Goal: Complete application form: Complete application form

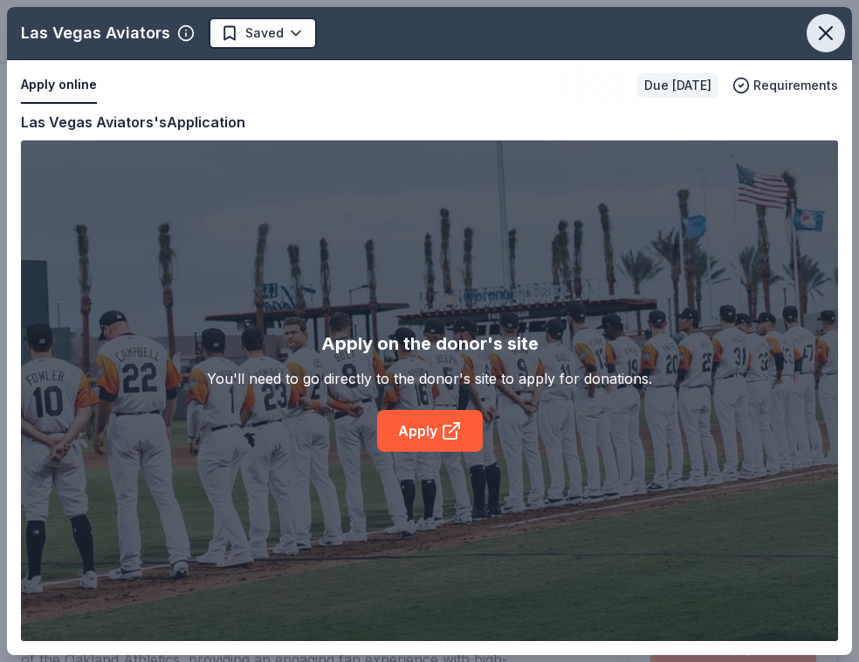
click at [822, 45] on button "button" at bounding box center [825, 33] width 38 height 38
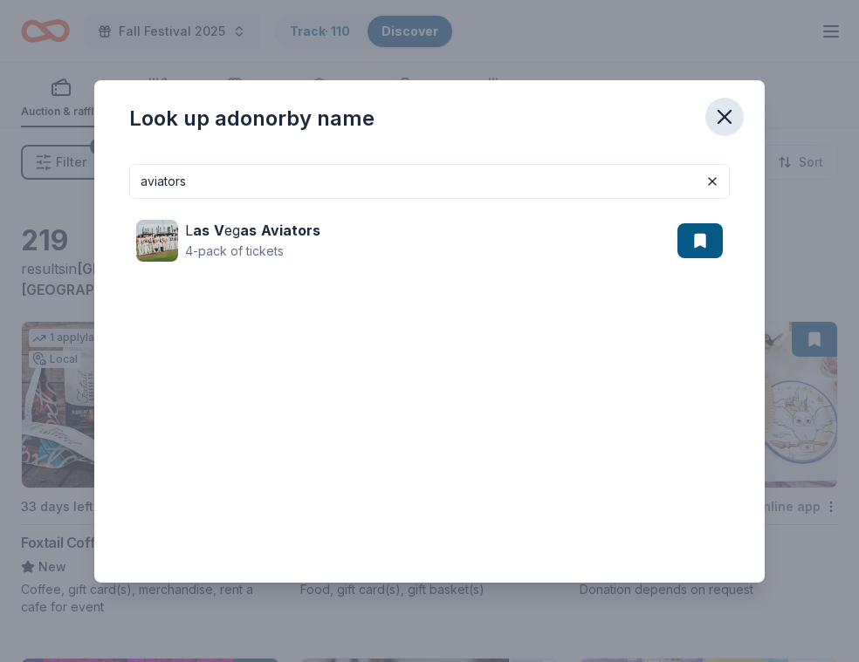
click at [725, 112] on icon "button" at bounding box center [724, 117] width 24 height 24
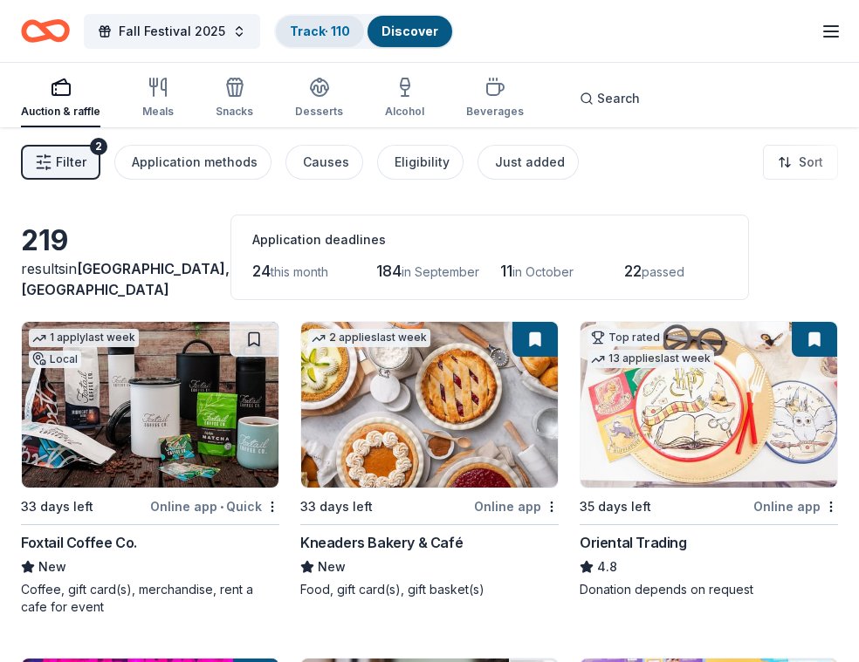
click at [304, 31] on link "Track · 110" at bounding box center [320, 31] width 60 height 15
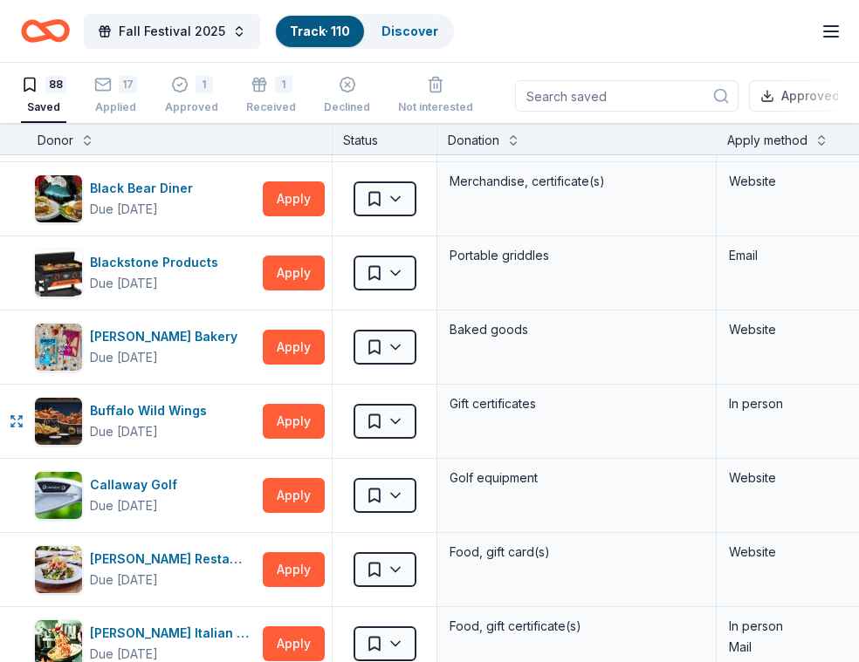
scroll to position [290, 3]
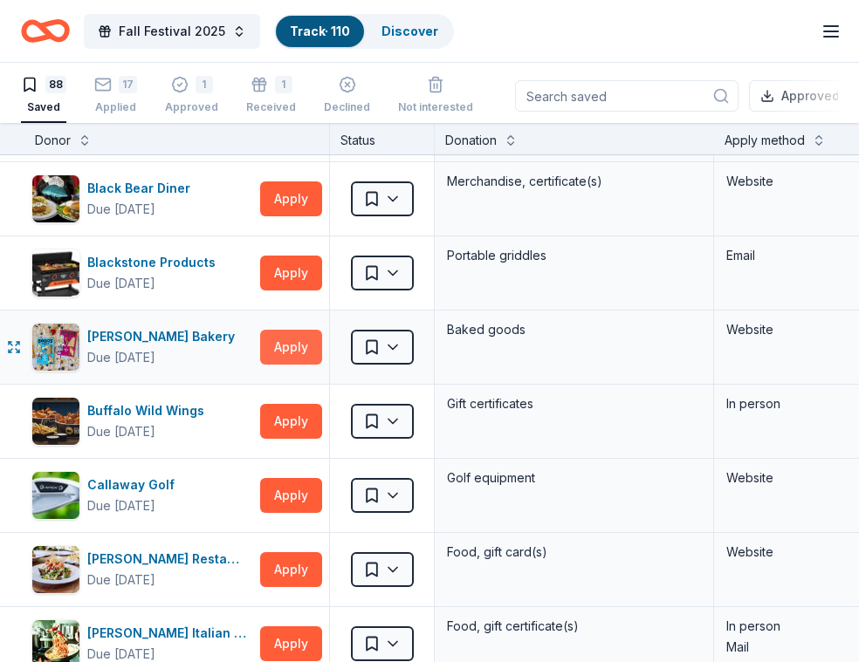
click at [286, 339] on button "Apply" at bounding box center [291, 347] width 62 height 35
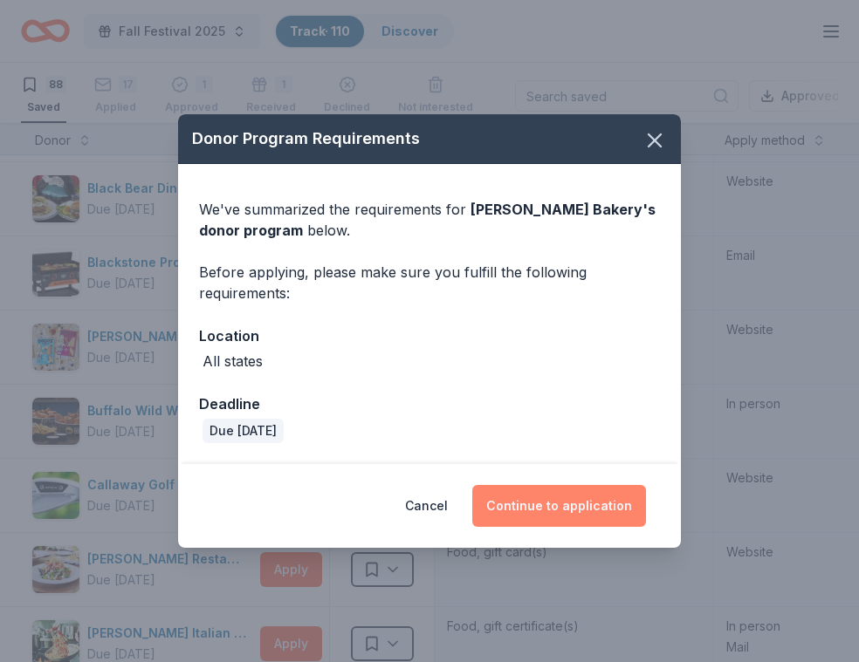
click at [561, 493] on button "Continue to application" at bounding box center [559, 506] width 174 height 42
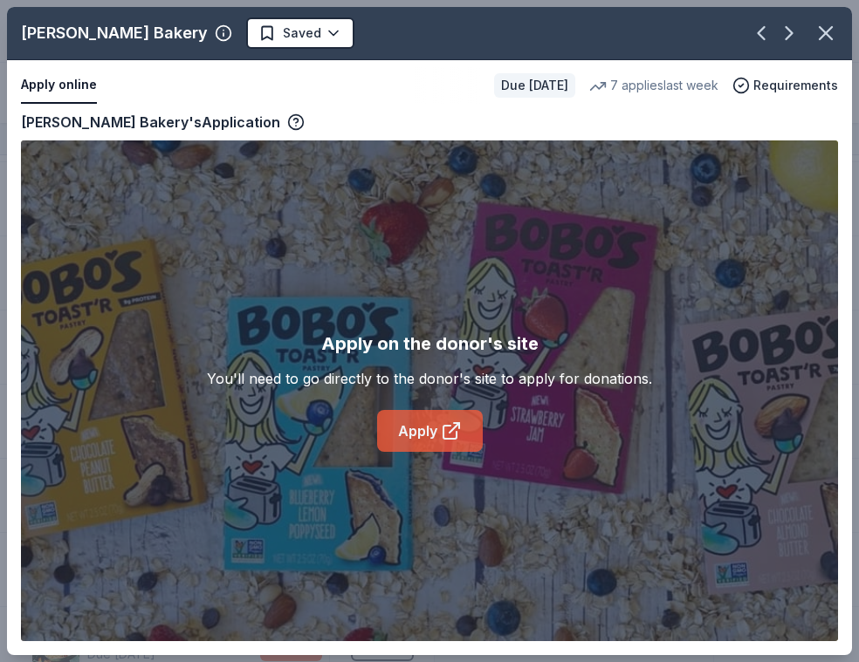
click at [447, 444] on link "Apply" at bounding box center [430, 431] width 106 height 42
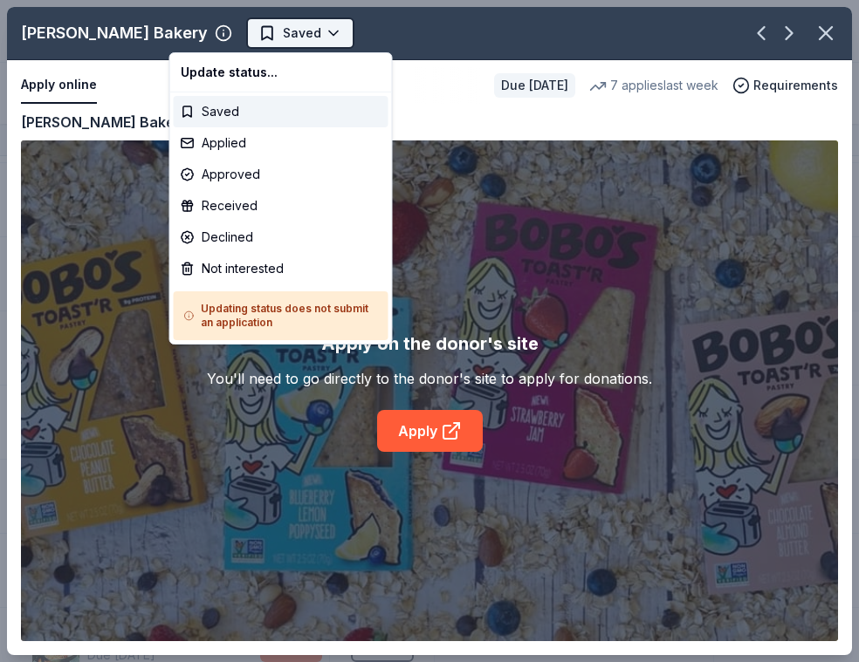
click at [228, 38] on html "Fall Festival 2025 Track · 110 Discover Plus trial ends on 11AM[DATE] $10 in re…" at bounding box center [429, 331] width 859 height 662
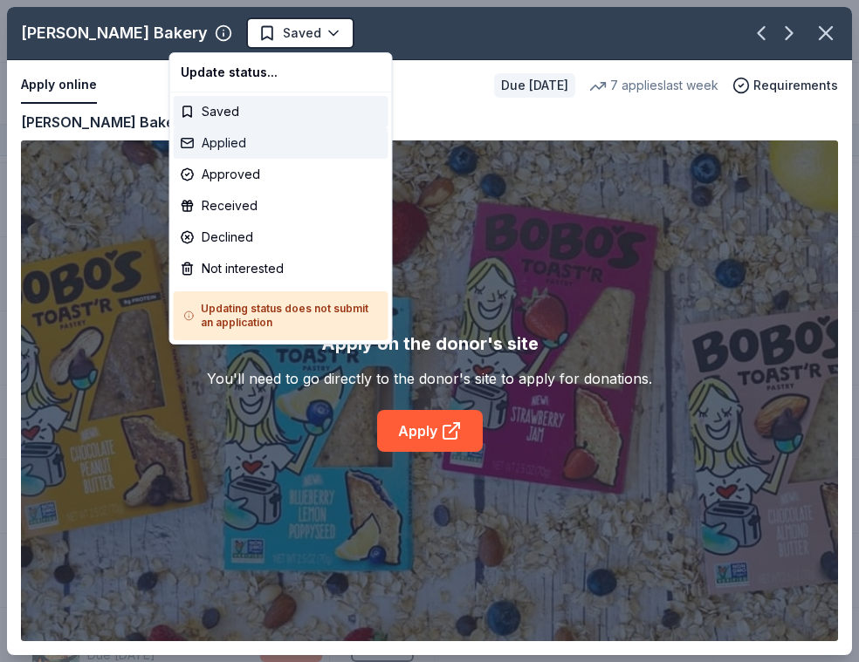
click at [214, 144] on div "Applied" at bounding box center [281, 142] width 215 height 31
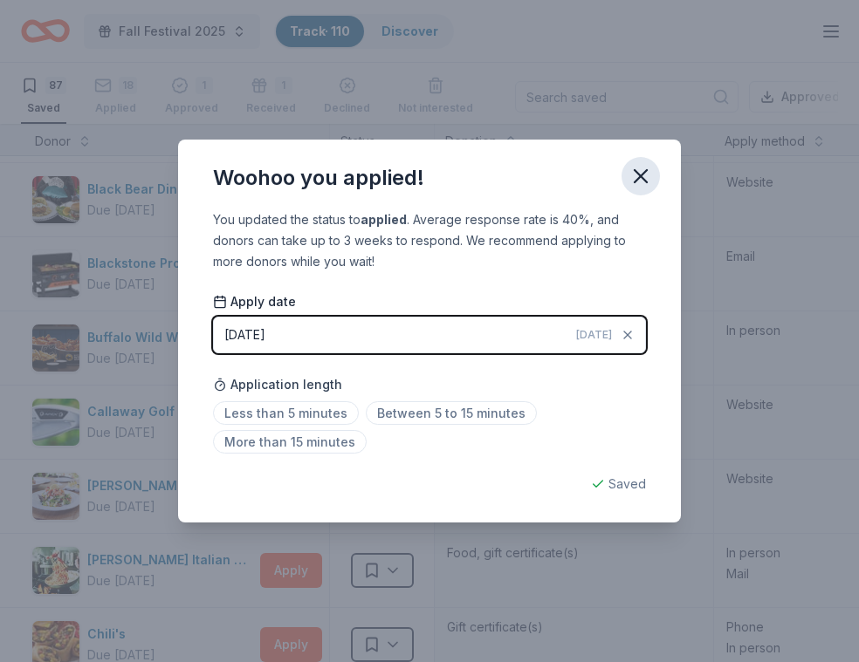
click at [647, 181] on icon "button" at bounding box center [640, 176] width 24 height 24
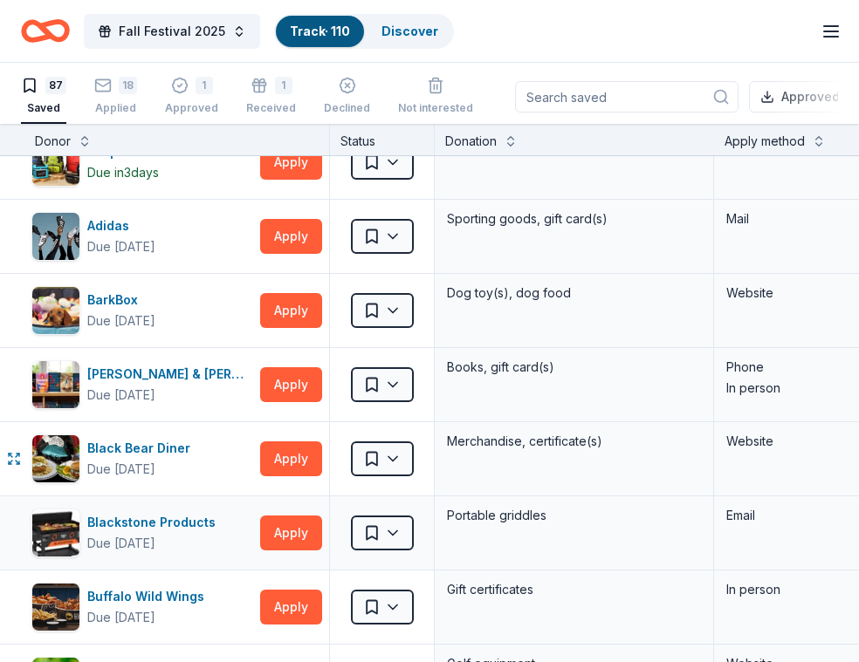
scroll to position [0, 3]
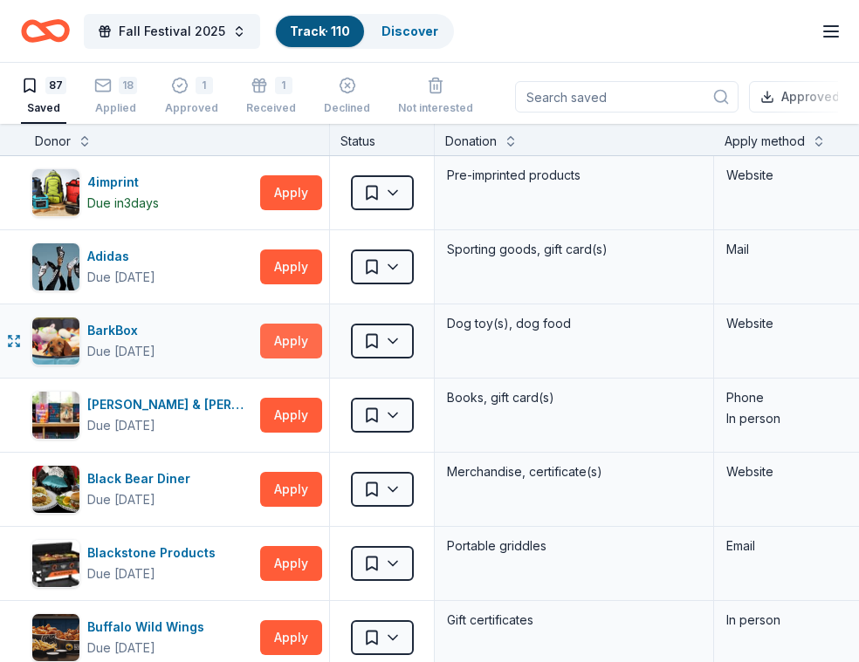
click at [286, 343] on button "Apply" at bounding box center [291, 341] width 62 height 35
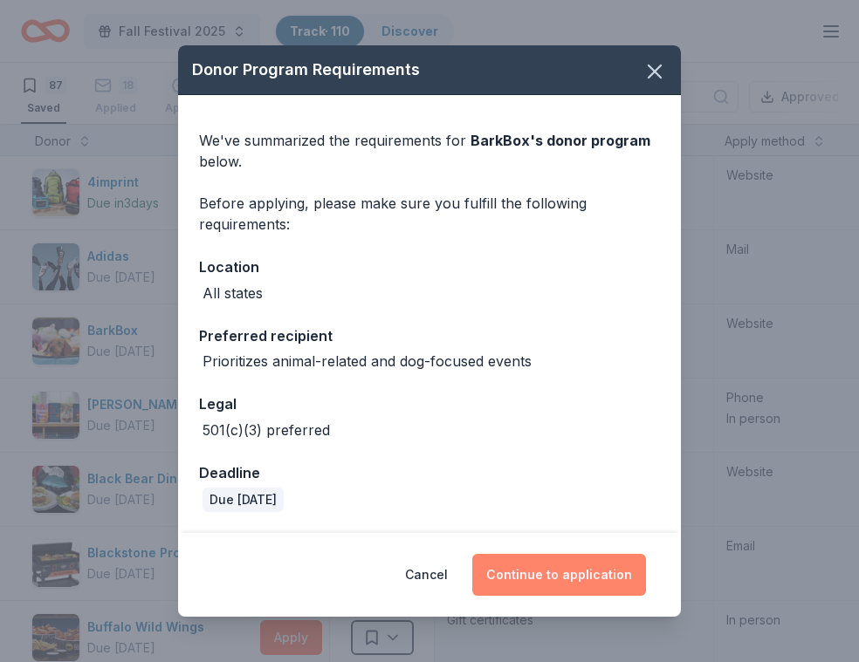
click at [543, 576] on button "Continue to application" at bounding box center [559, 575] width 174 height 42
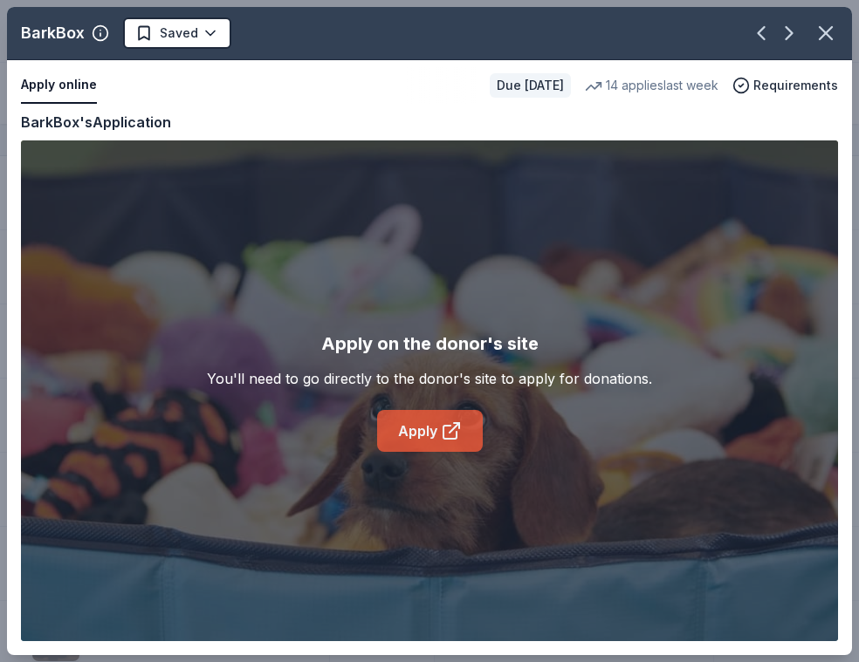
click at [459, 431] on icon at bounding box center [451, 431] width 21 height 21
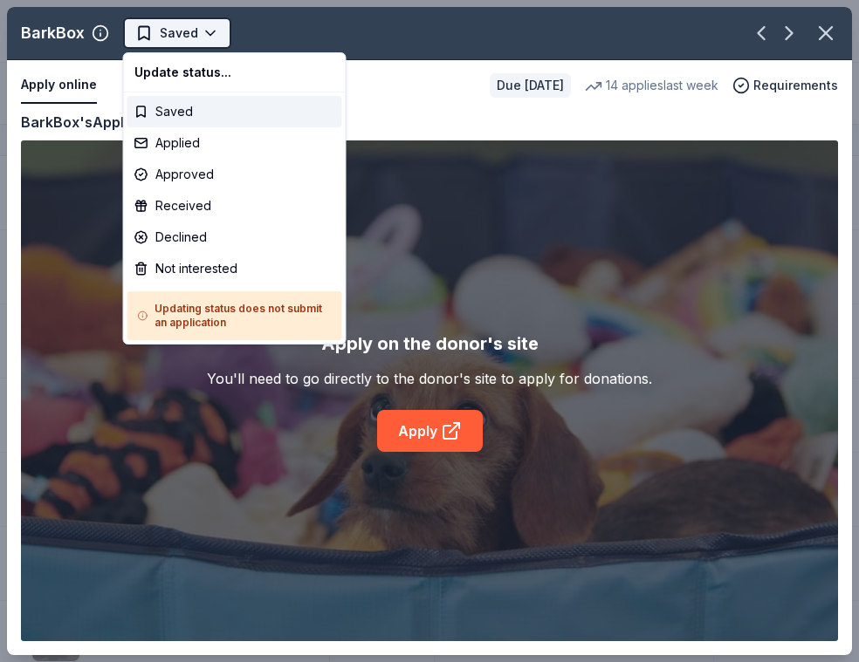
click at [203, 41] on html "Fall Festival 2025 Track · 110 Discover Plus trial ends on 11AM[DATE] $10 in re…" at bounding box center [429, 331] width 859 height 662
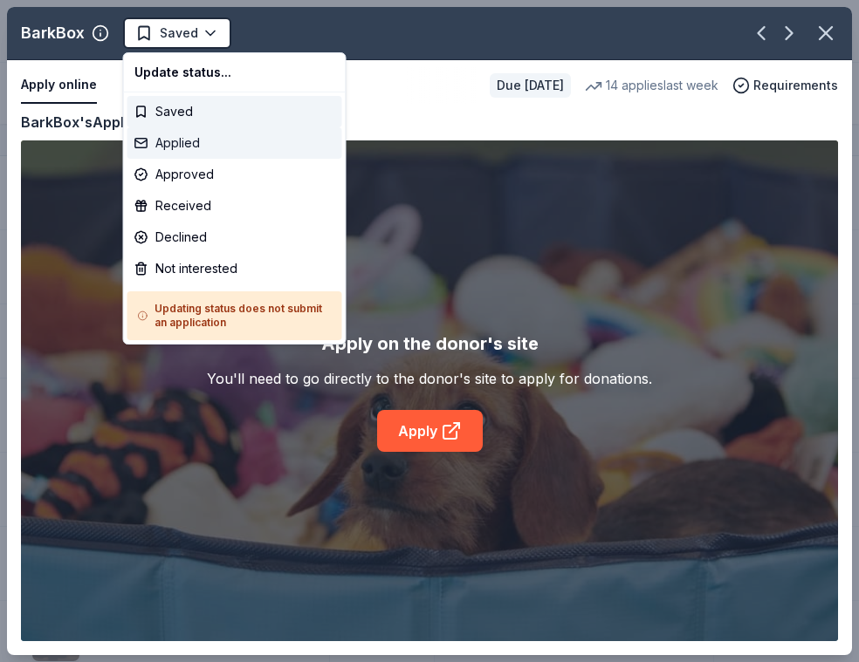
click at [202, 150] on div "Applied" at bounding box center [234, 142] width 215 height 31
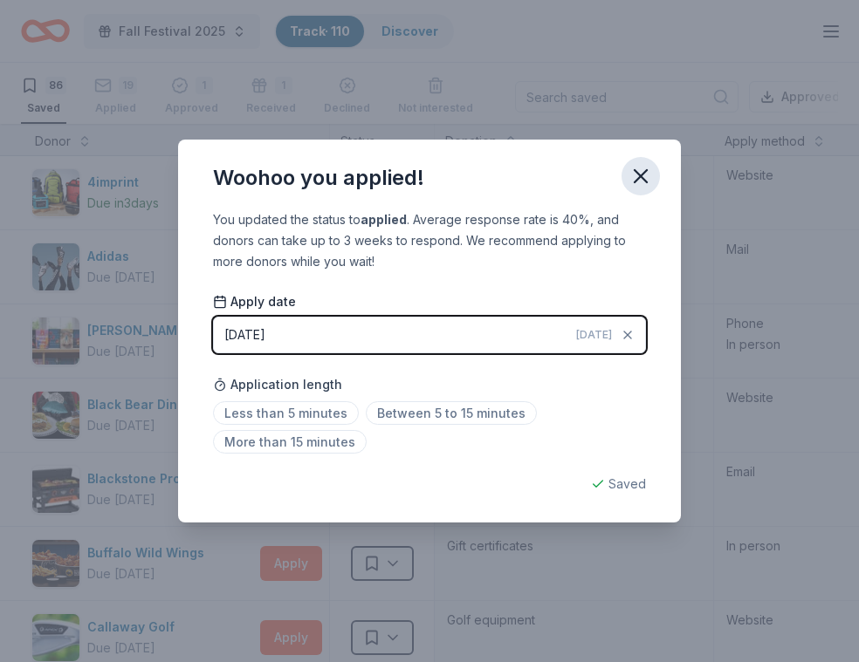
click at [644, 171] on icon "button" at bounding box center [640, 176] width 12 height 12
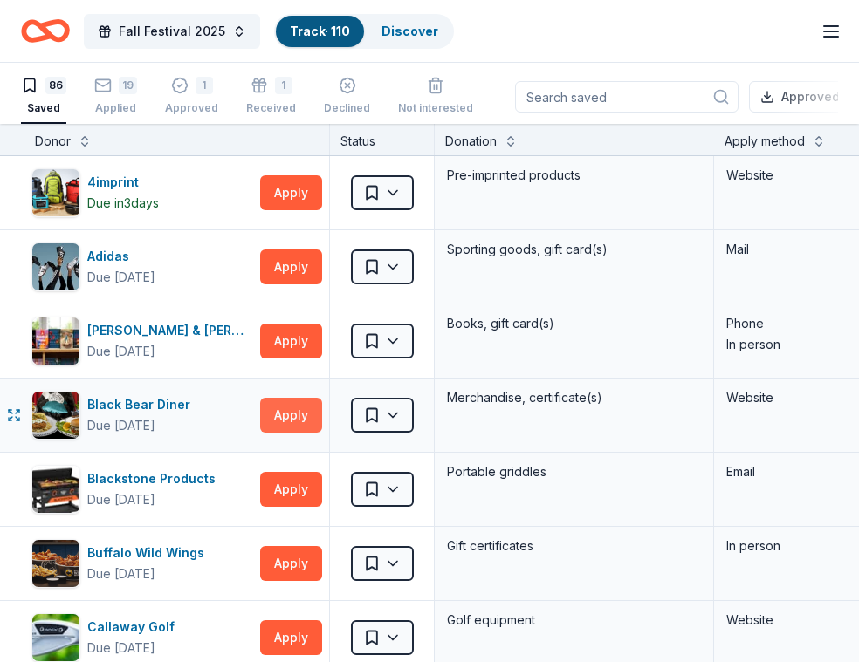
click at [298, 421] on button "Apply" at bounding box center [291, 415] width 62 height 35
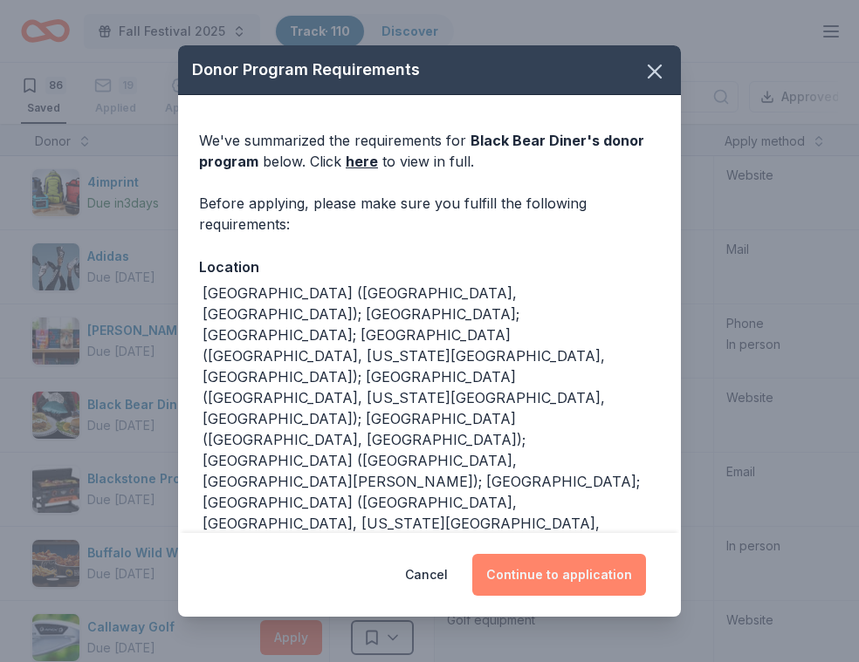
click at [559, 589] on button "Continue to application" at bounding box center [559, 575] width 174 height 42
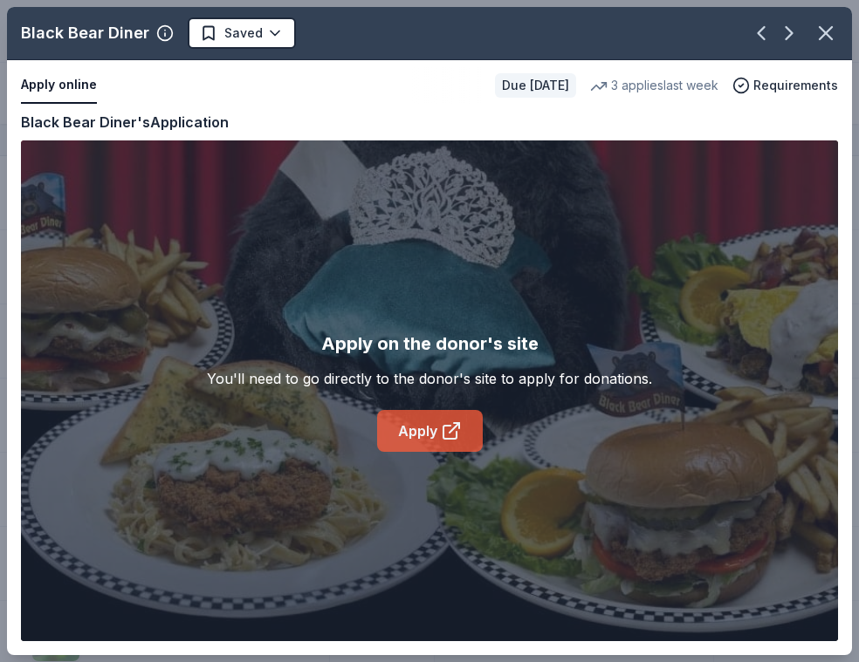
click at [448, 426] on icon at bounding box center [449, 432] width 13 height 13
click at [821, 27] on icon "button" at bounding box center [825, 33] width 24 height 24
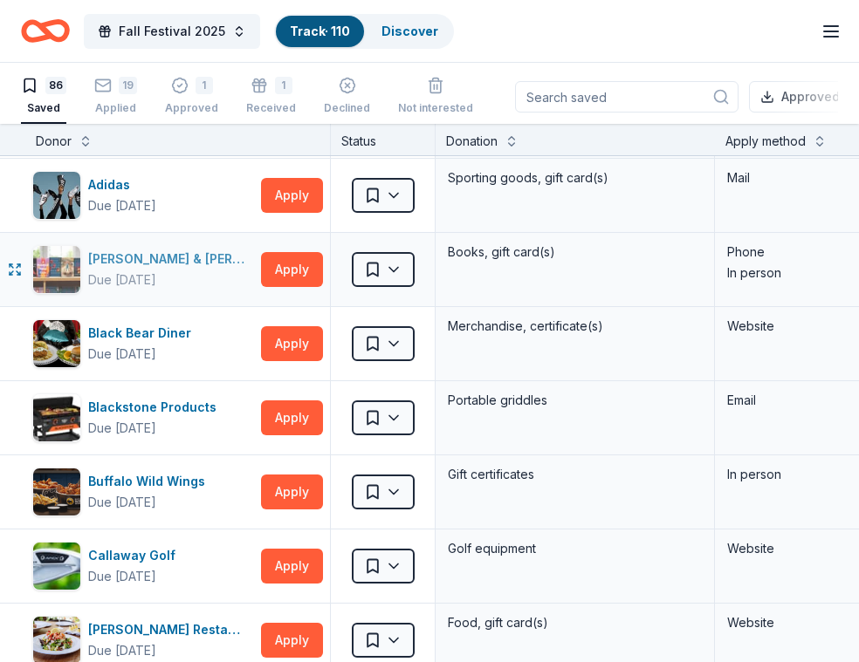
scroll to position [77, 3]
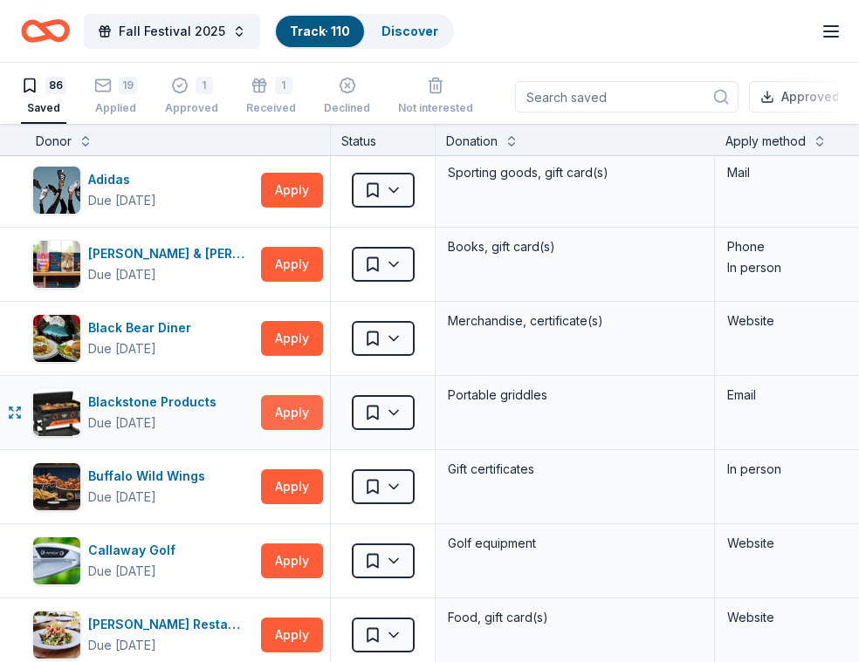
click at [289, 410] on button "Apply" at bounding box center [292, 412] width 62 height 35
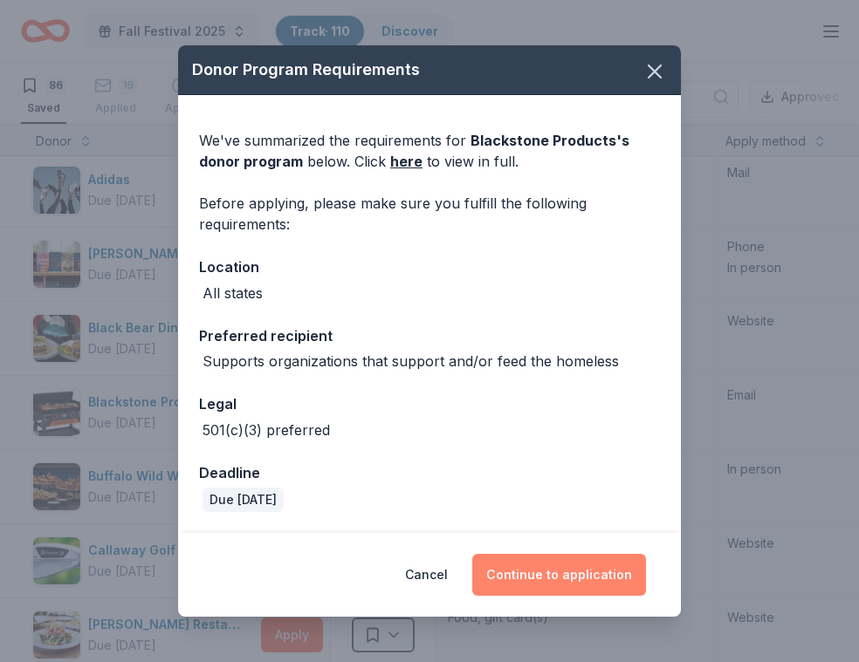
click at [508, 577] on button "Continue to application" at bounding box center [559, 575] width 174 height 42
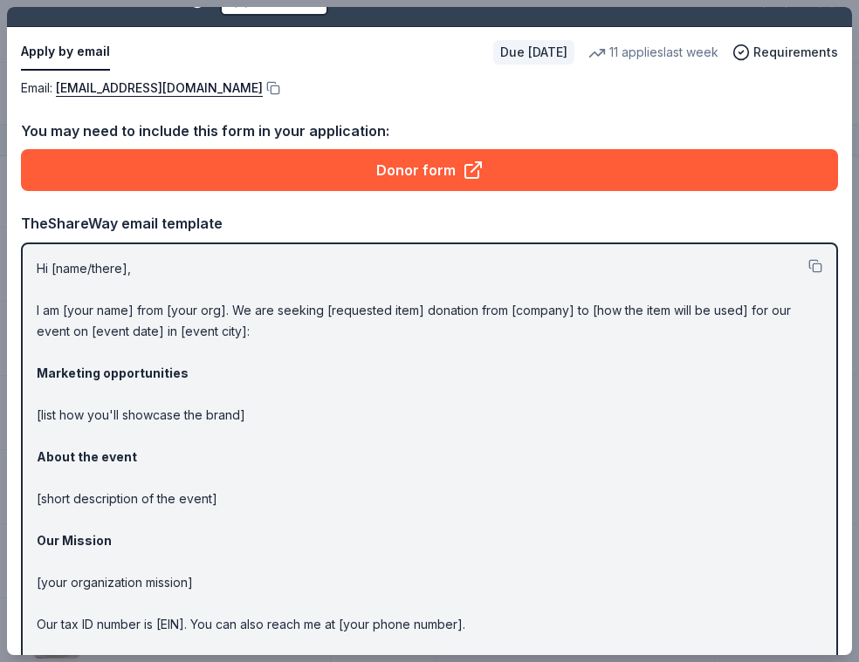
scroll to position [32, 0]
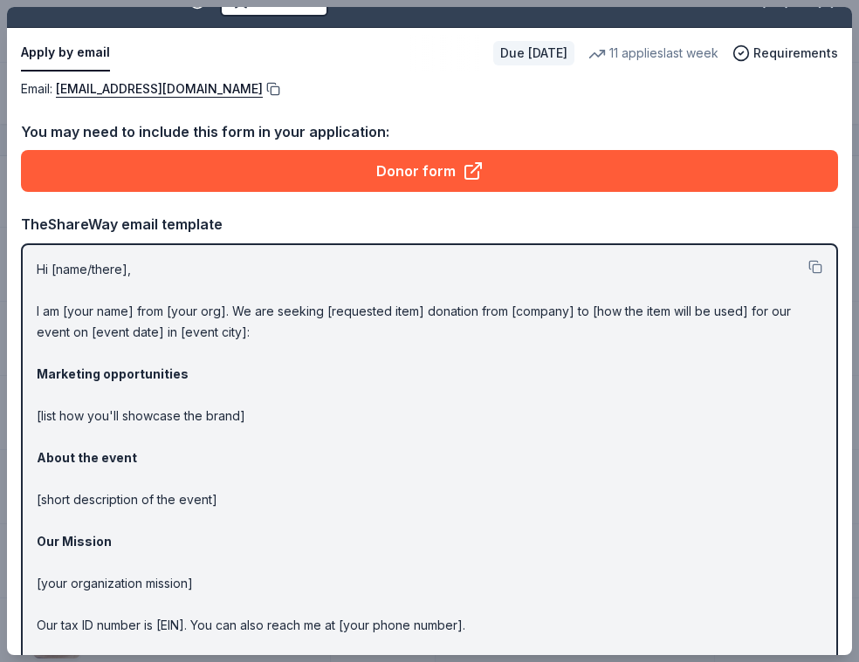
click at [280, 89] on button at bounding box center [271, 89] width 17 height 14
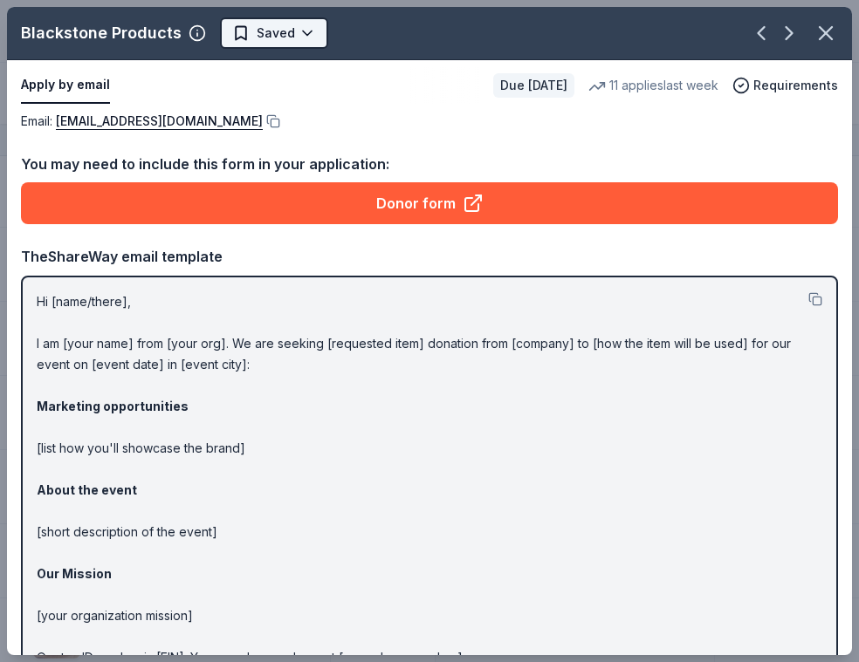
click at [289, 42] on html "Fall Festival 2025 Track · 110 Discover Plus trial ends on 11AM[DATE] $10 in re…" at bounding box center [429, 331] width 859 height 662
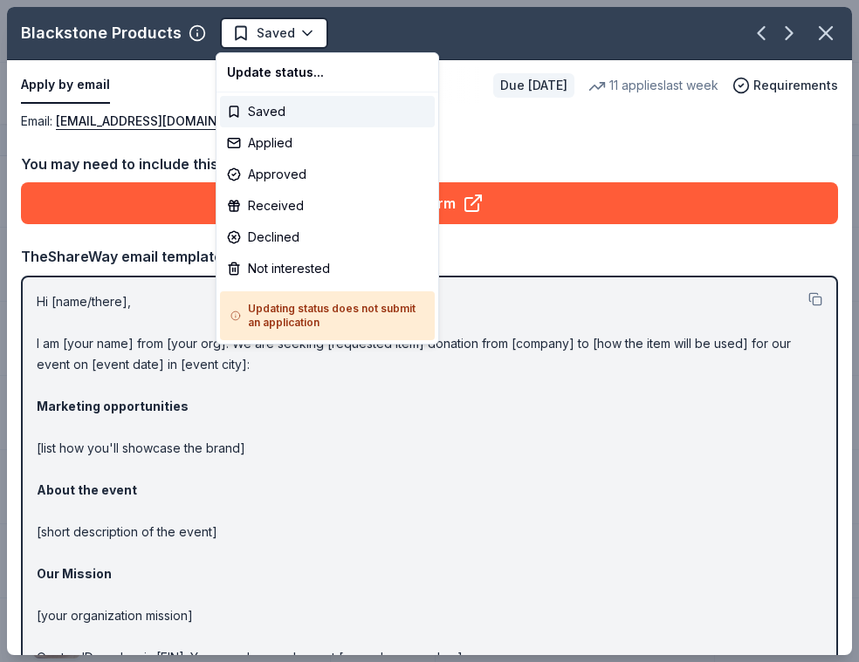
click at [553, 136] on html "Fall Festival 2025 Track · 110 Discover Plus trial ends on 11AM[DATE] $10 in re…" at bounding box center [429, 331] width 859 height 662
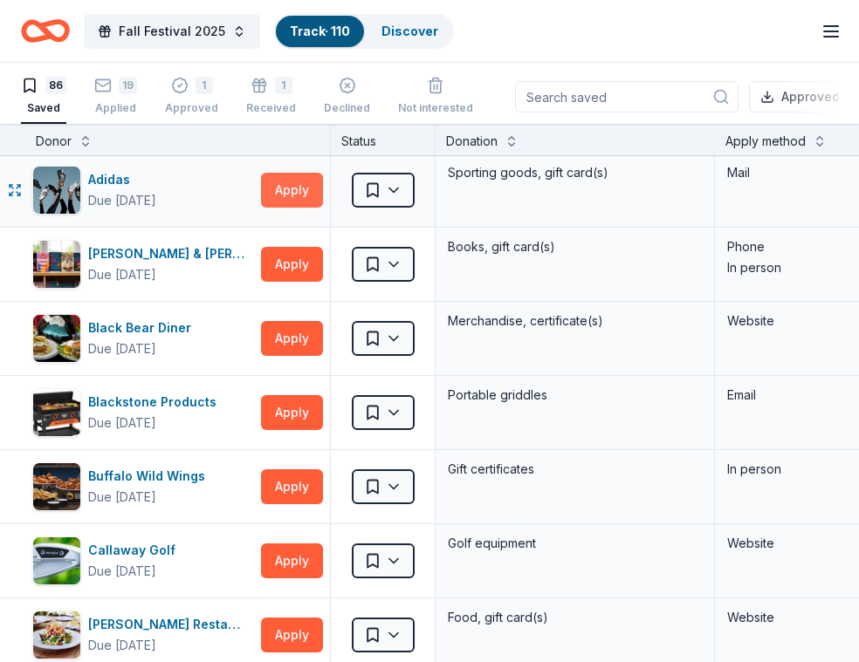
click at [295, 188] on button "Apply" at bounding box center [292, 190] width 62 height 35
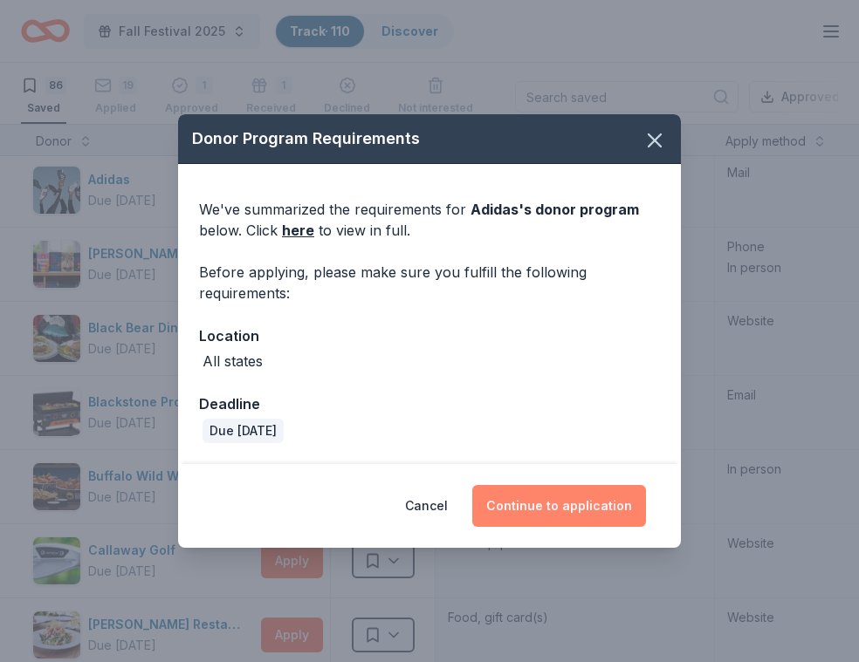
click at [578, 502] on button "Continue to application" at bounding box center [559, 506] width 174 height 42
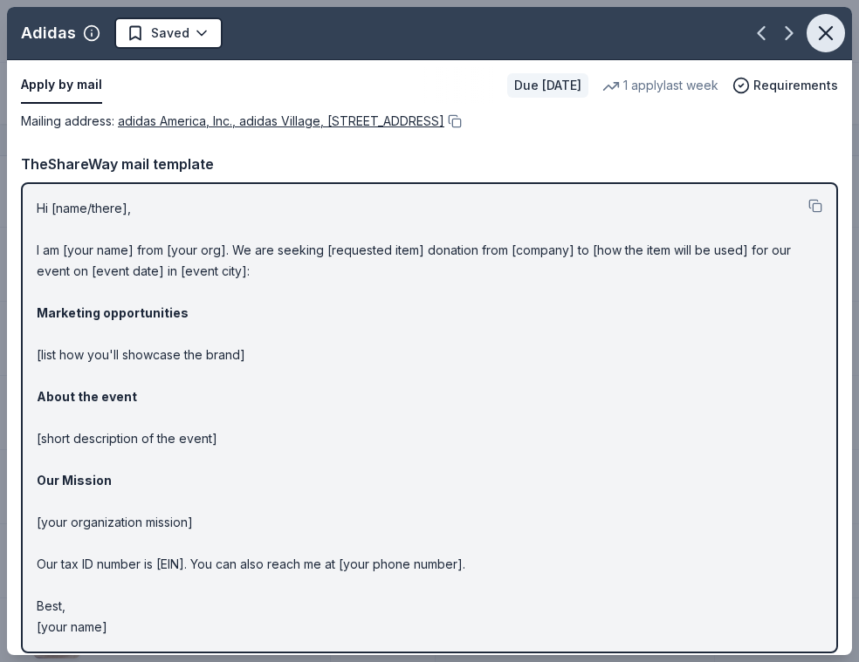
click at [824, 39] on icon "button" at bounding box center [825, 33] width 24 height 24
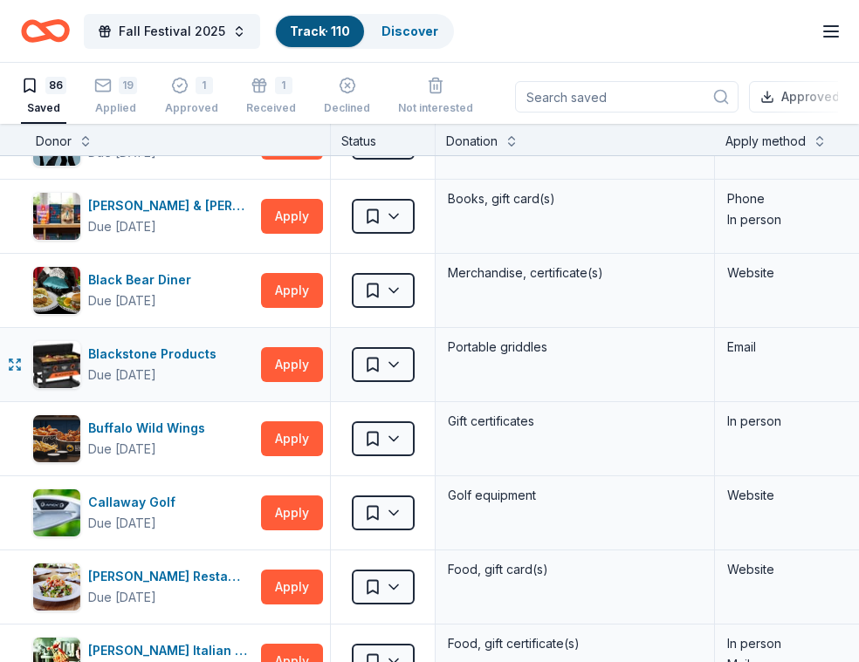
scroll to position [149, 1]
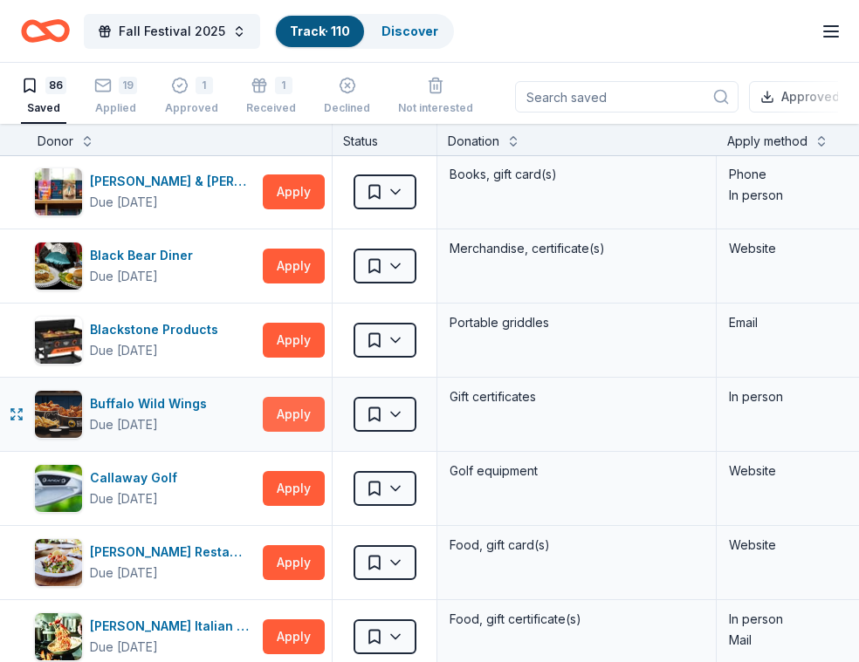
click at [308, 420] on button "Apply" at bounding box center [294, 414] width 62 height 35
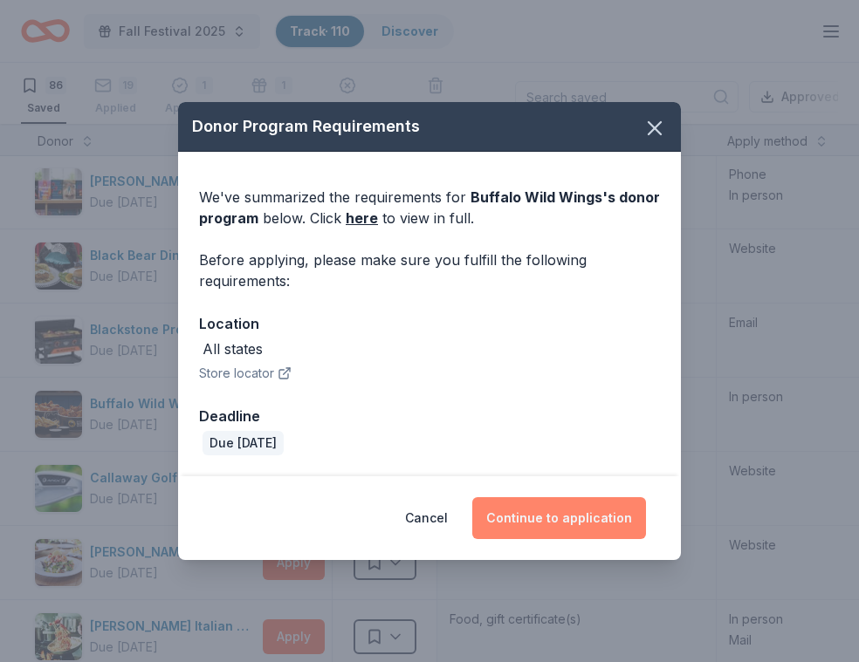
click at [589, 534] on button "Continue to application" at bounding box center [559, 518] width 174 height 42
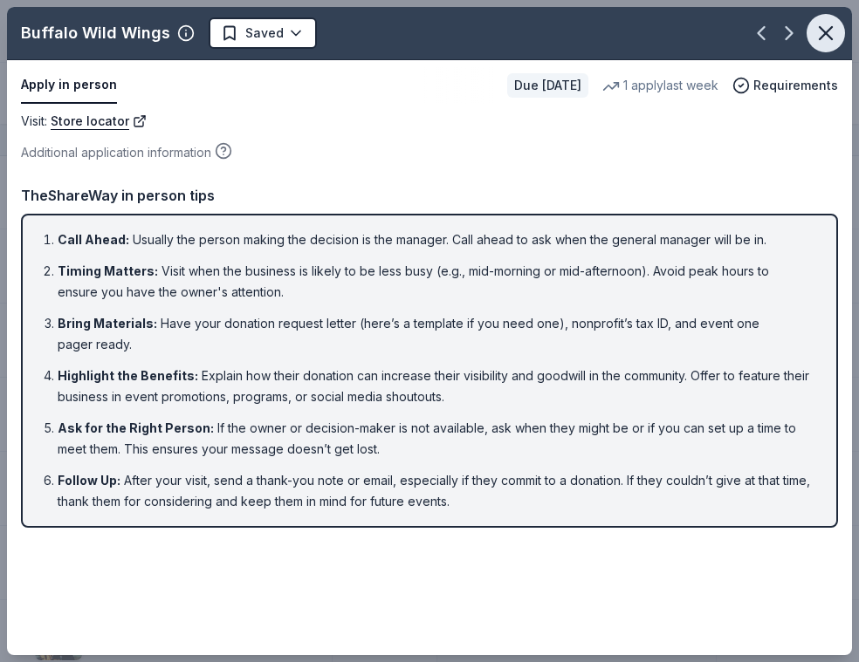
click at [825, 38] on icon "button" at bounding box center [825, 33] width 24 height 24
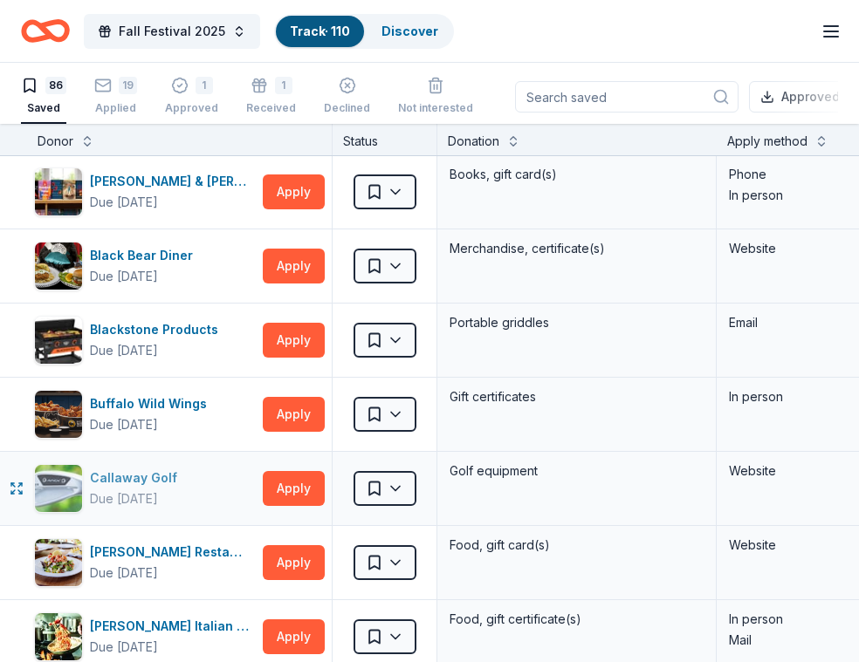
click at [152, 483] on div "Callaway Golf" at bounding box center [137, 478] width 94 height 21
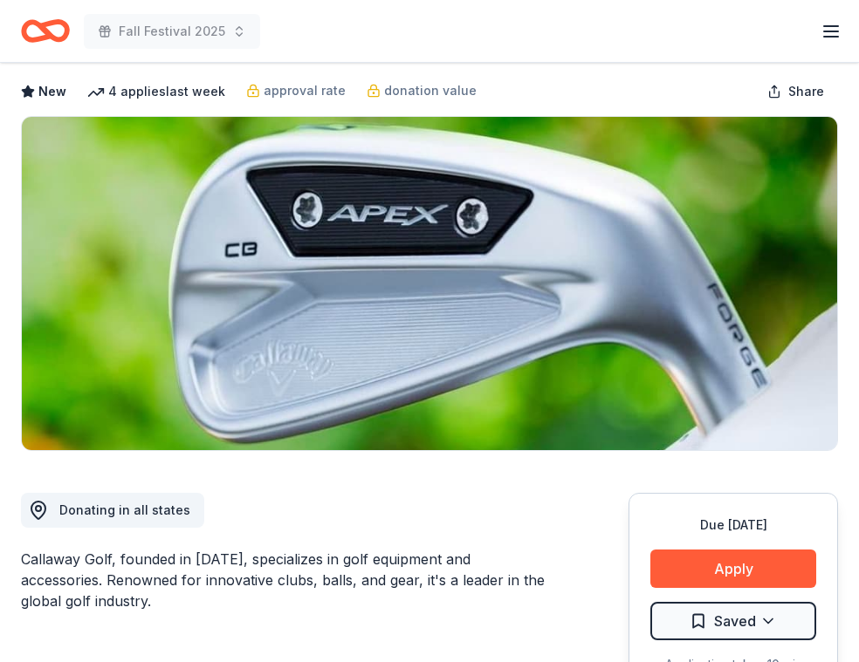
scroll to position [106, 0]
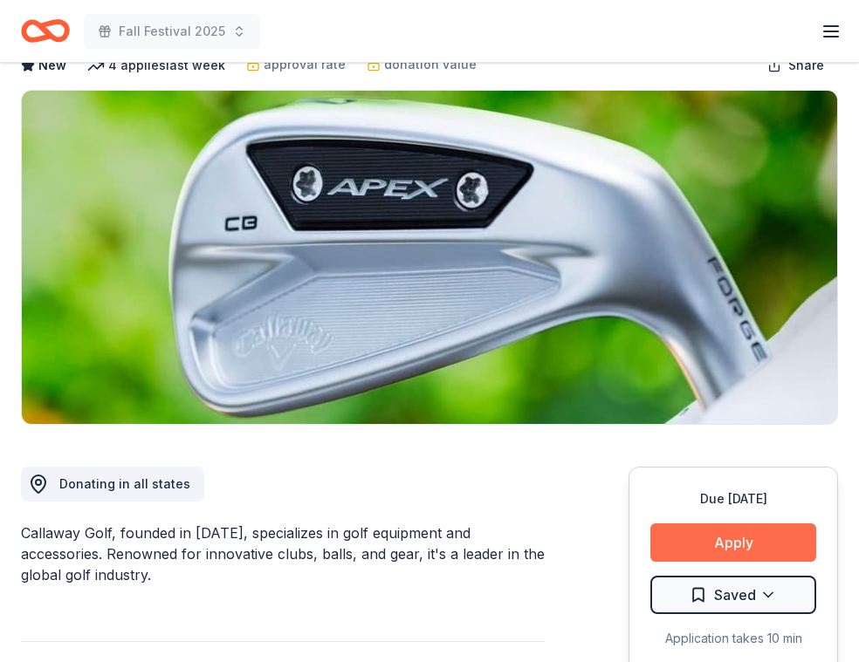
click at [721, 555] on button "Apply" at bounding box center [733, 543] width 166 height 38
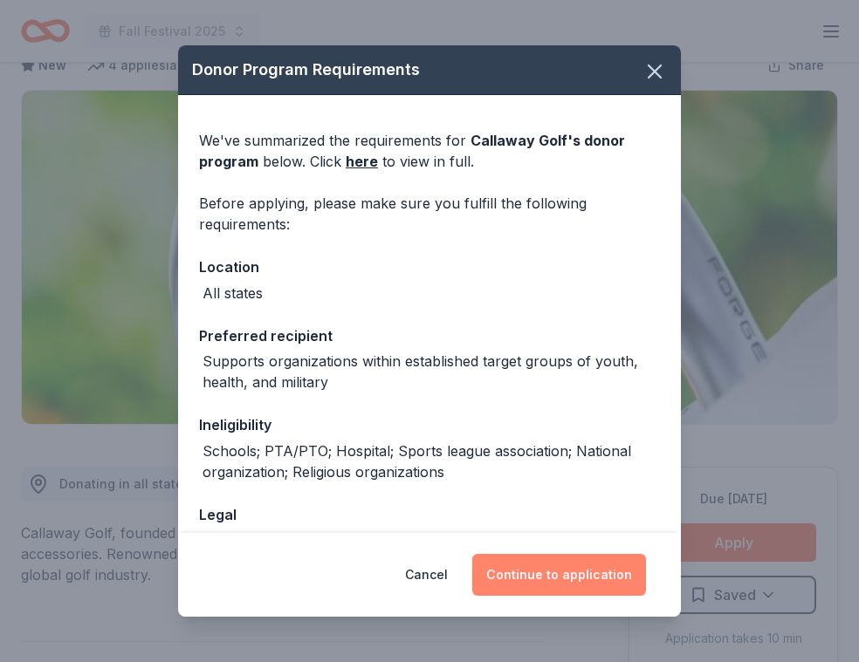
click at [619, 576] on button "Continue to application" at bounding box center [559, 575] width 174 height 42
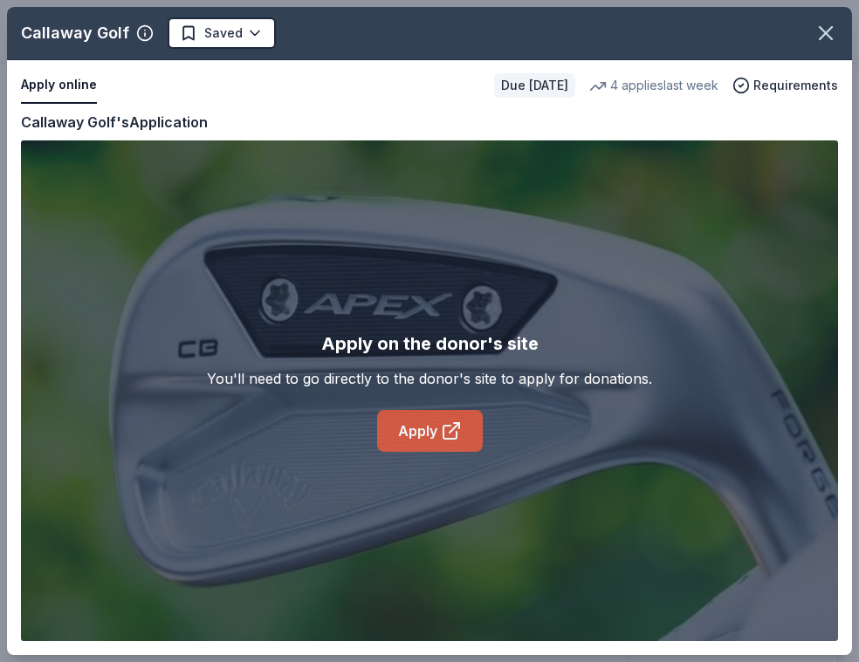
click at [415, 436] on link "Apply" at bounding box center [430, 431] width 106 height 42
